Goal: Find specific page/section: Find specific page/section

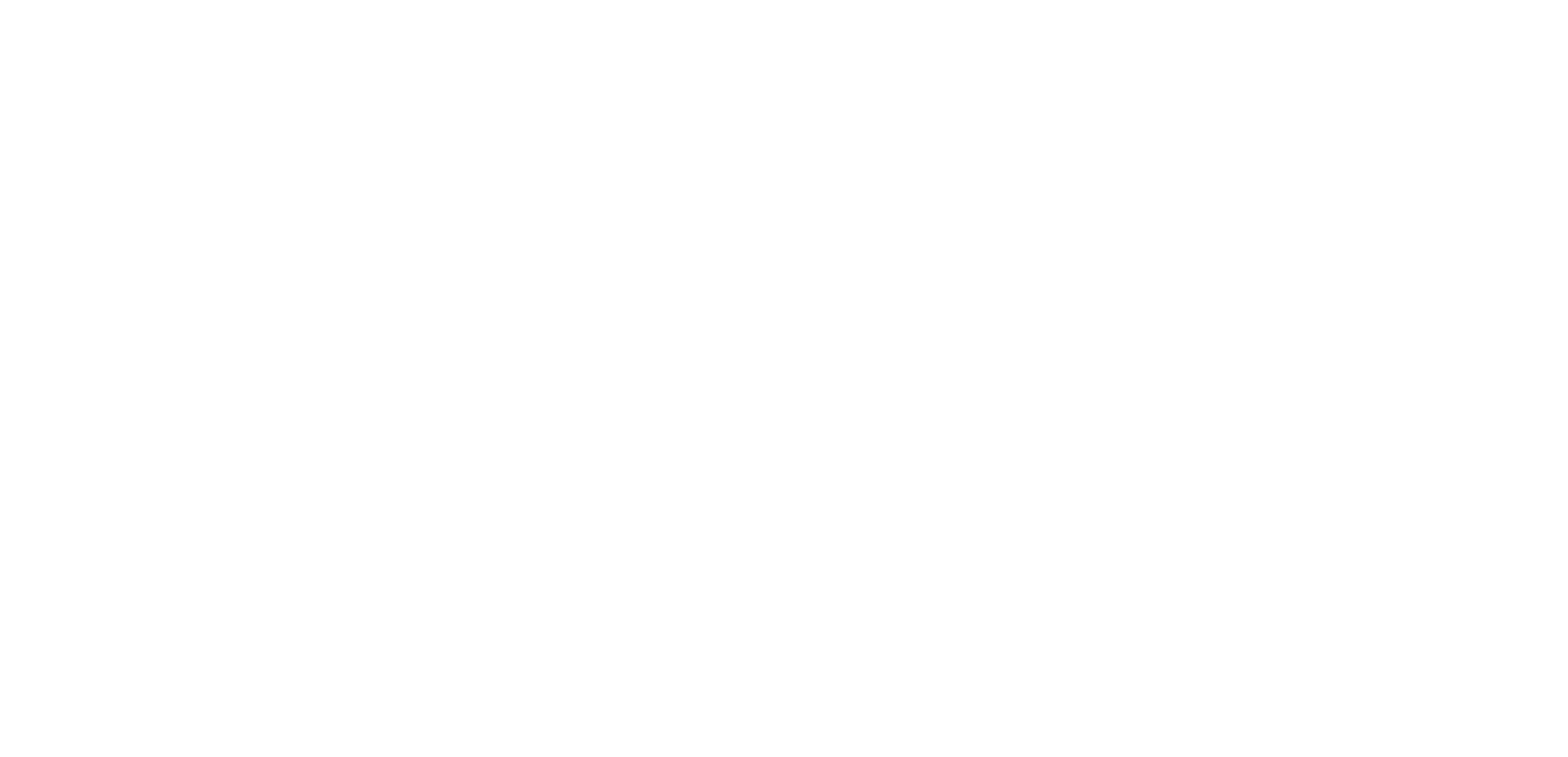
select select "*"
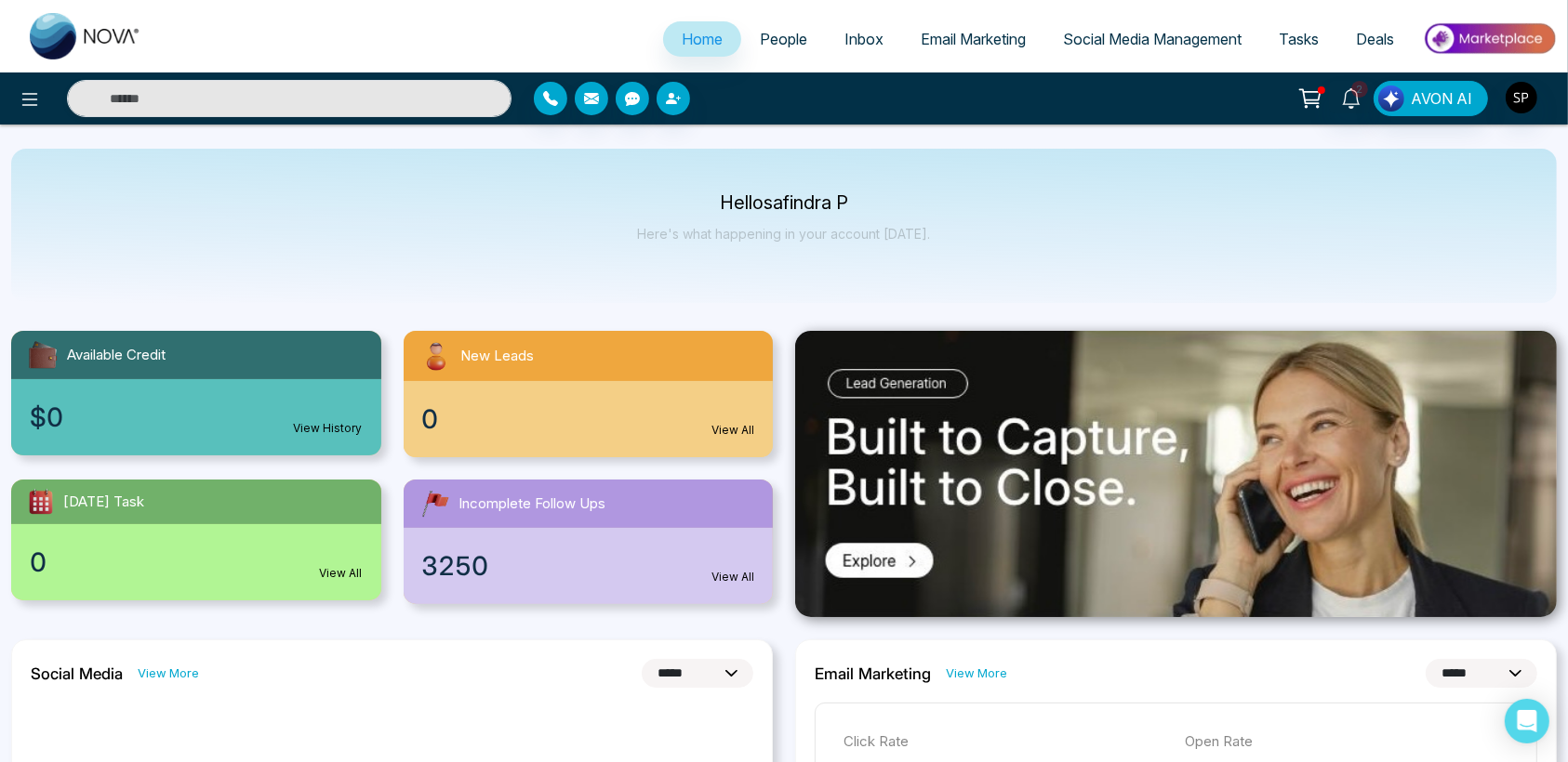
click at [774, 38] on span "People" at bounding box center [784, 39] width 47 height 18
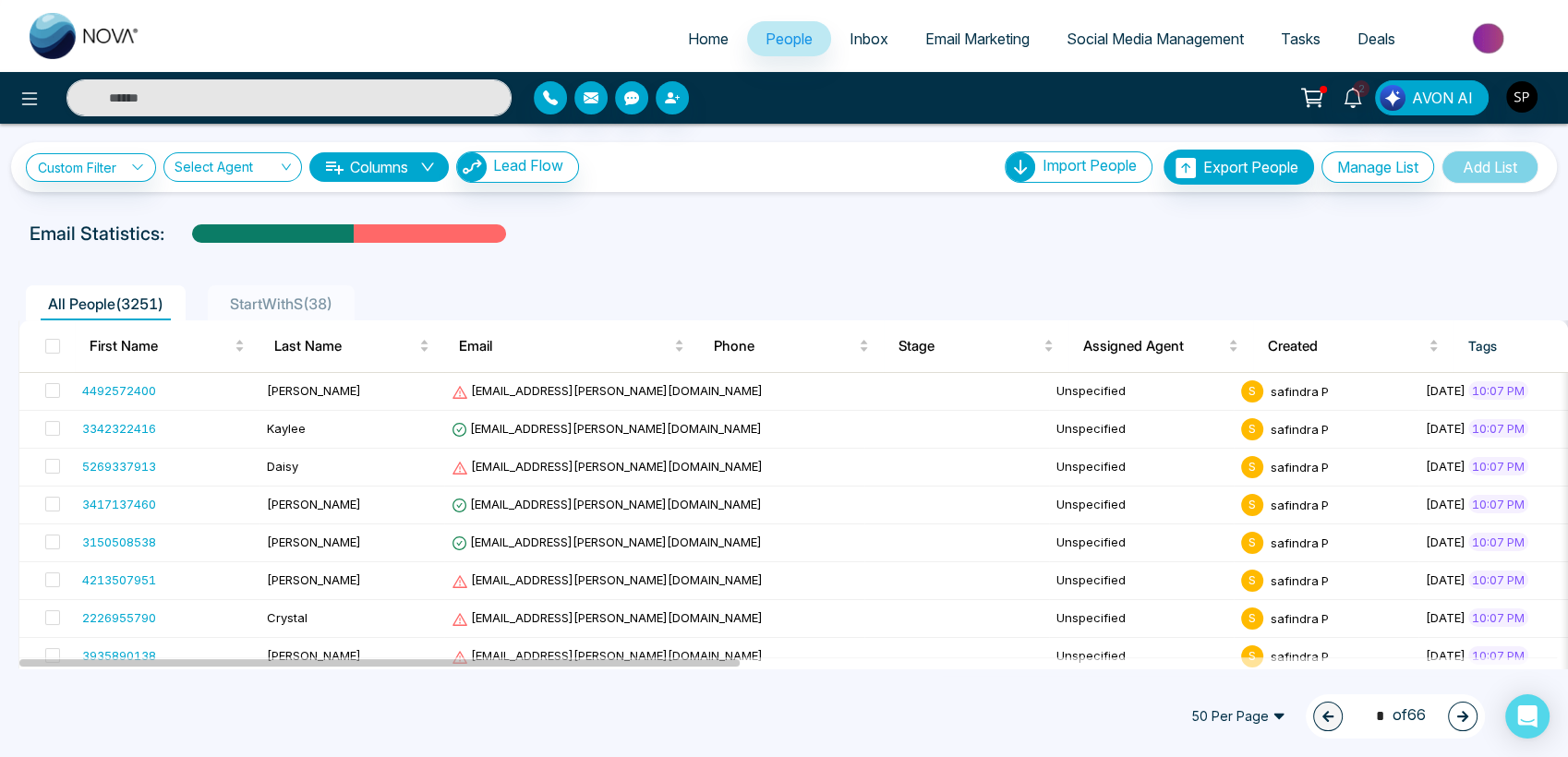
click at [693, 36] on span "Home" at bounding box center [708, 38] width 40 height 18
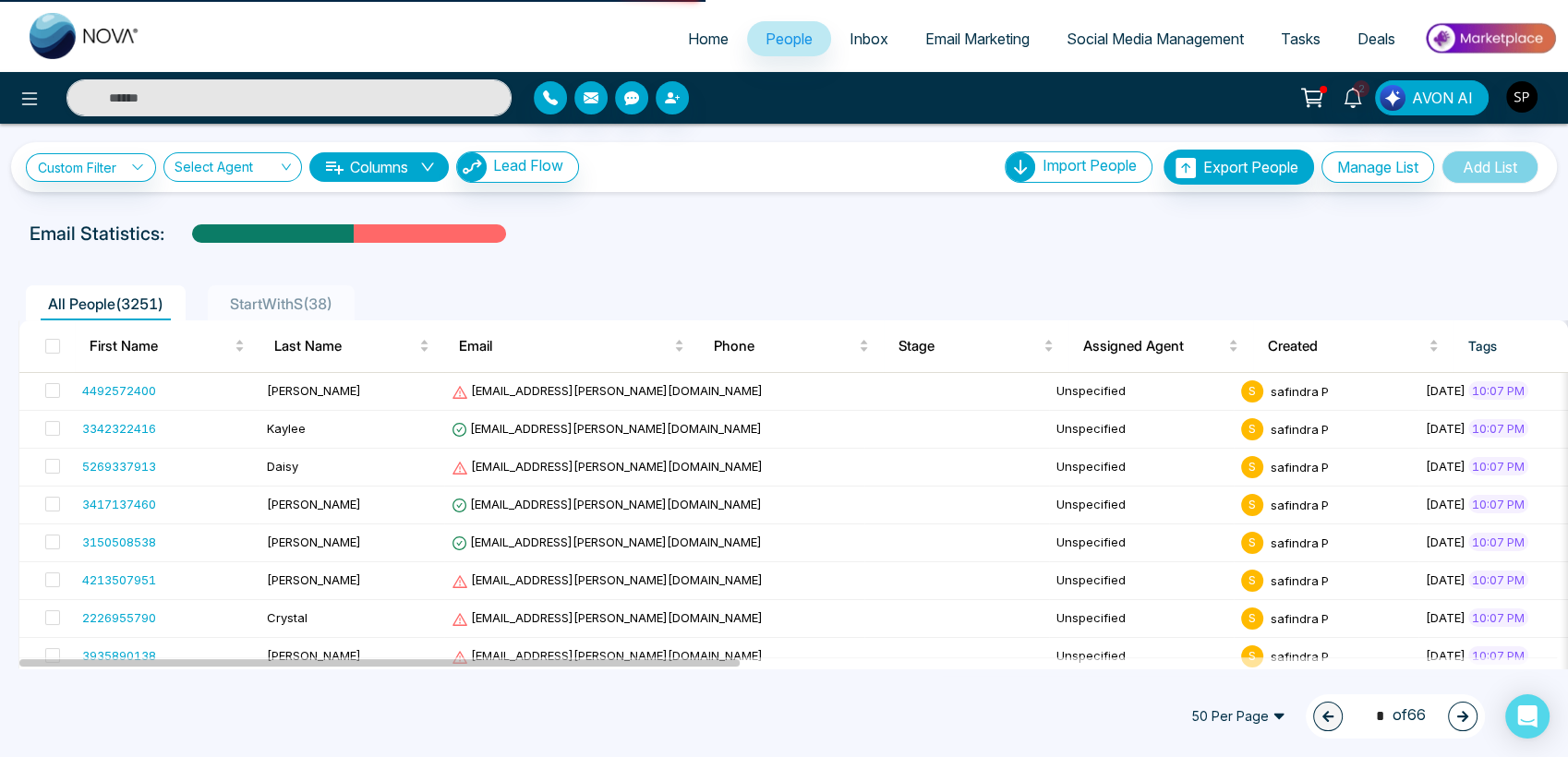
select select "*"
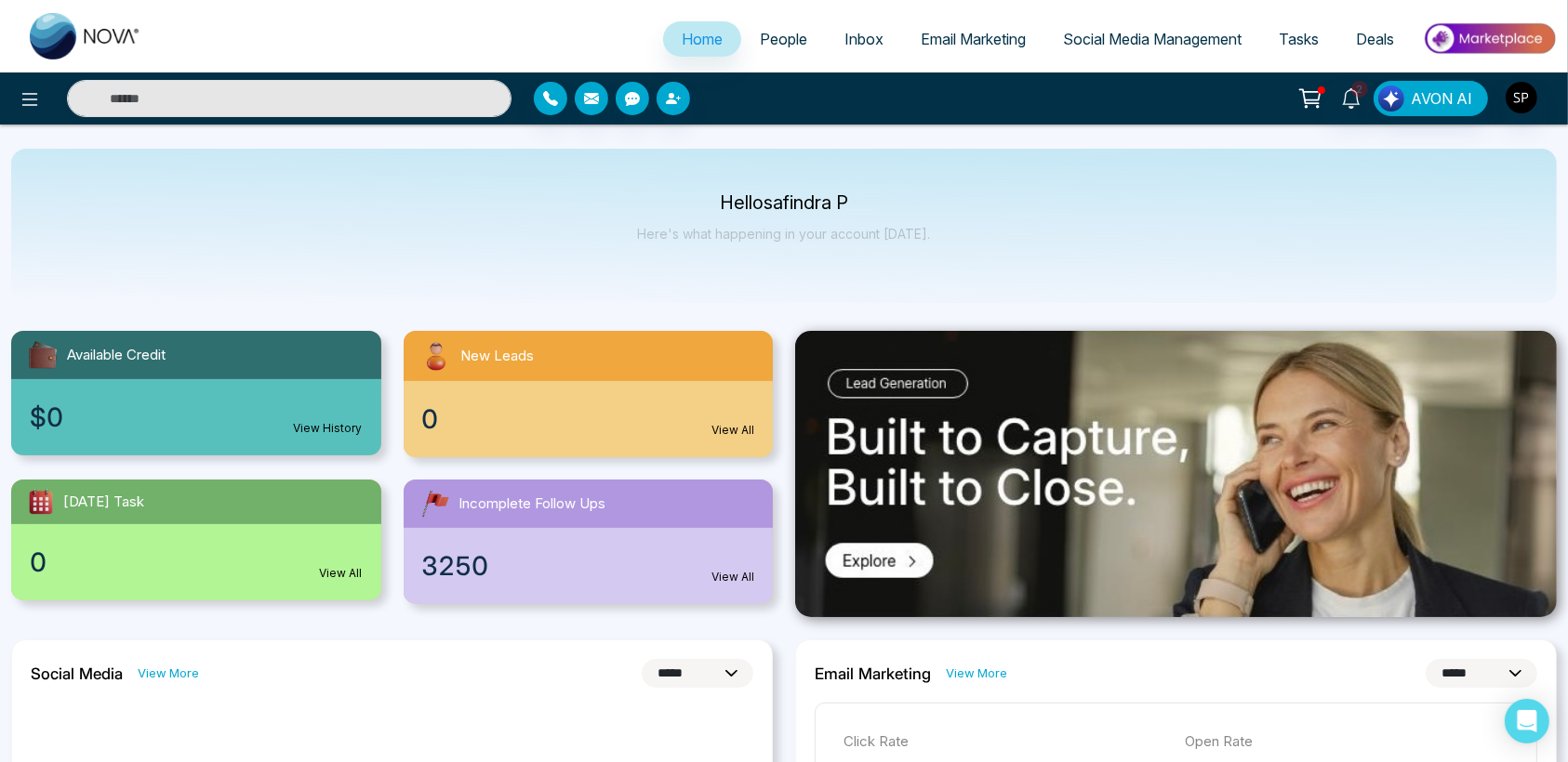
click at [760, 41] on span "People" at bounding box center [784, 39] width 47 height 18
